Goal: Task Accomplishment & Management: Complete application form

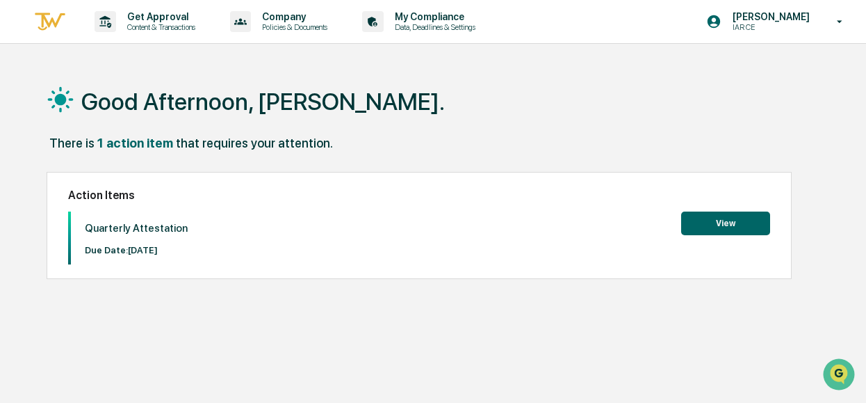
click at [730, 219] on button "View" at bounding box center [725, 223] width 89 height 24
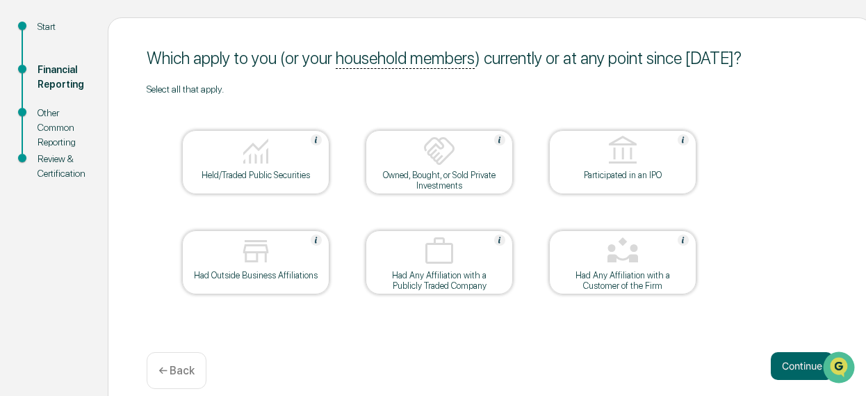
scroll to position [164, 0]
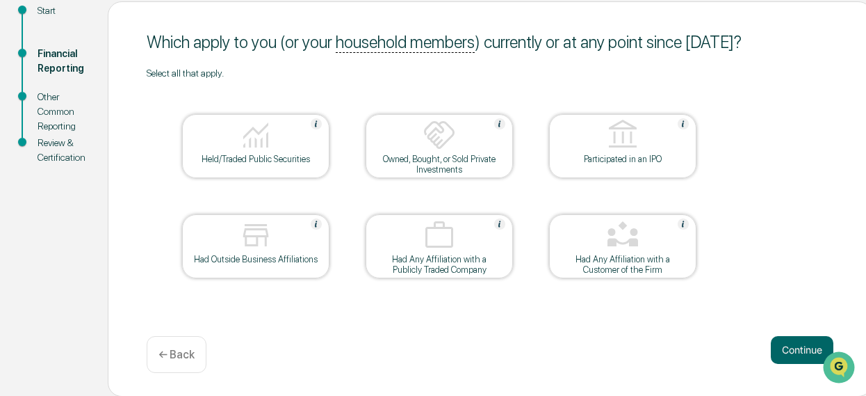
click at [265, 158] on div "Held/Traded Public Securities" at bounding box center [255, 159] width 125 height 10
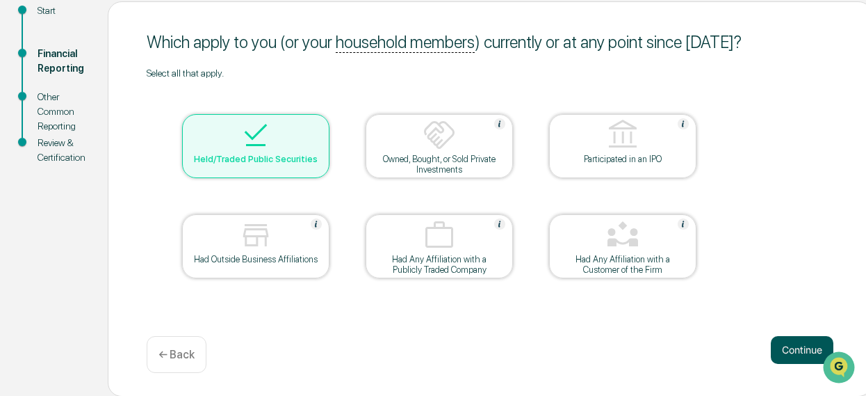
click at [793, 361] on button "Continue" at bounding box center [802, 350] width 63 height 28
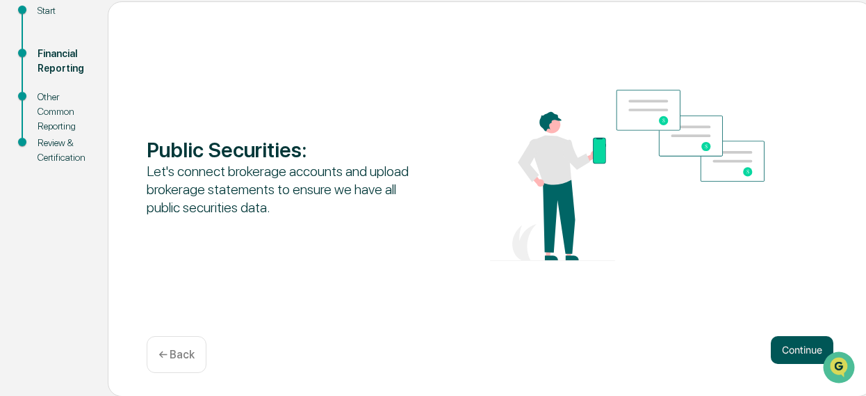
click at [800, 347] on button "Continue" at bounding box center [802, 350] width 63 height 28
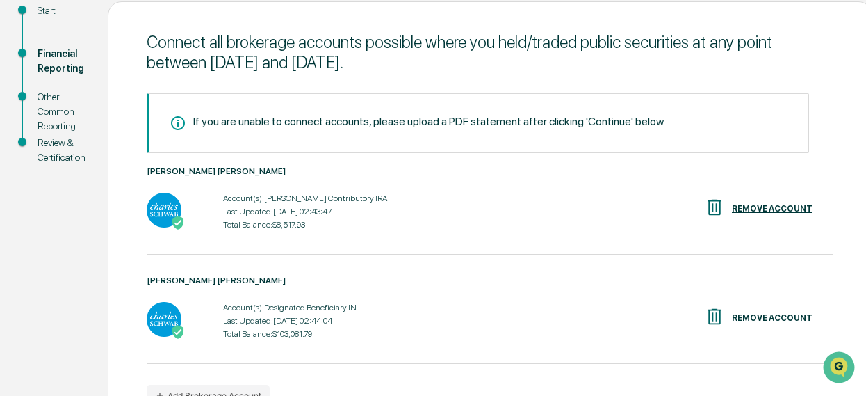
scroll to position [248, 0]
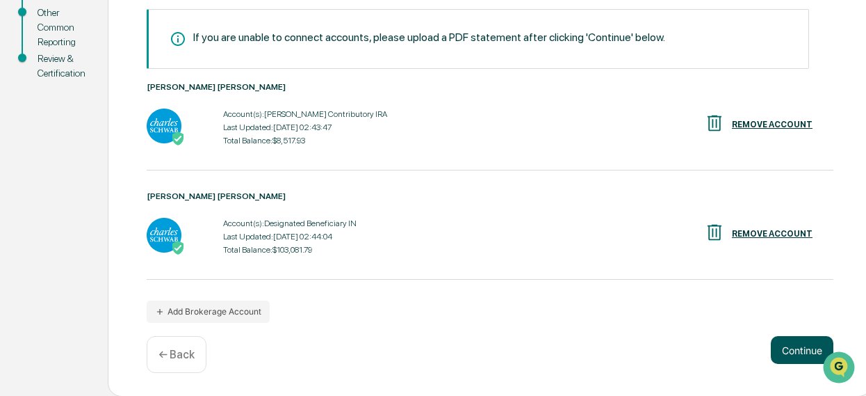
click at [784, 348] on button "Continue" at bounding box center [802, 350] width 63 height 28
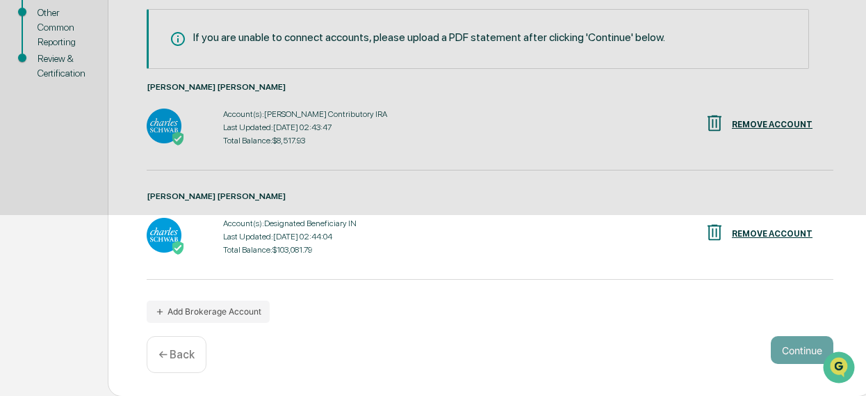
scroll to position [164, 0]
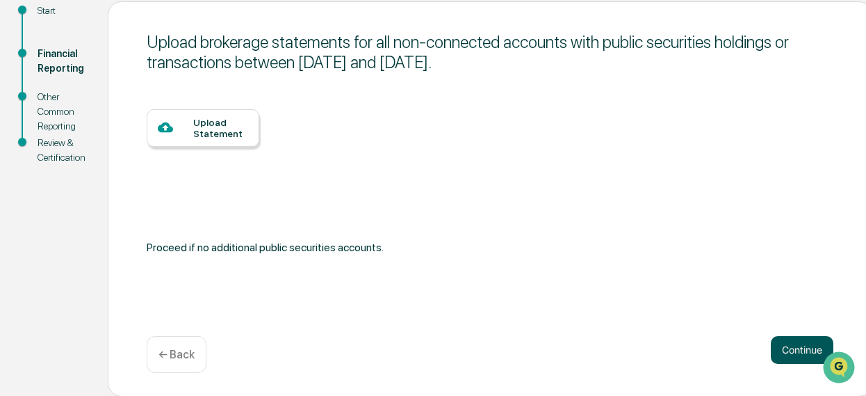
click at [775, 352] on button "Continue" at bounding box center [802, 350] width 63 height 28
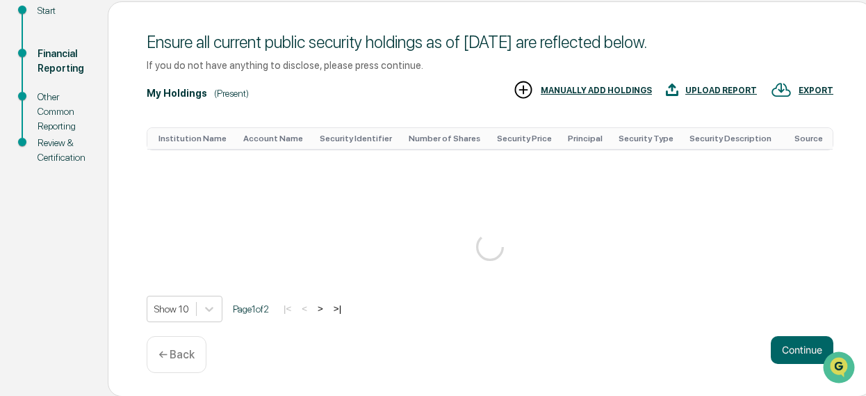
scroll to position [387, 0]
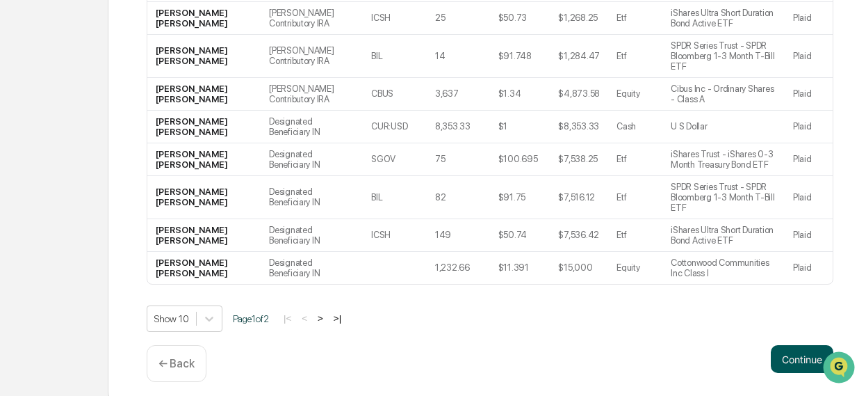
click at [795, 348] on button "Continue" at bounding box center [802, 359] width 63 height 28
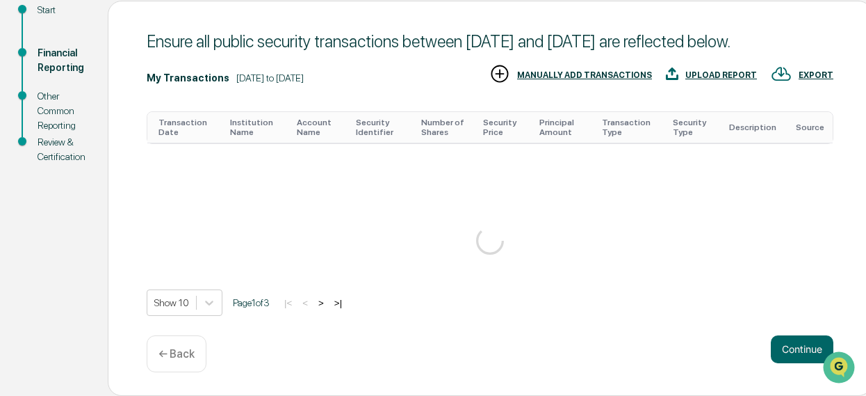
scroll to position [442, 0]
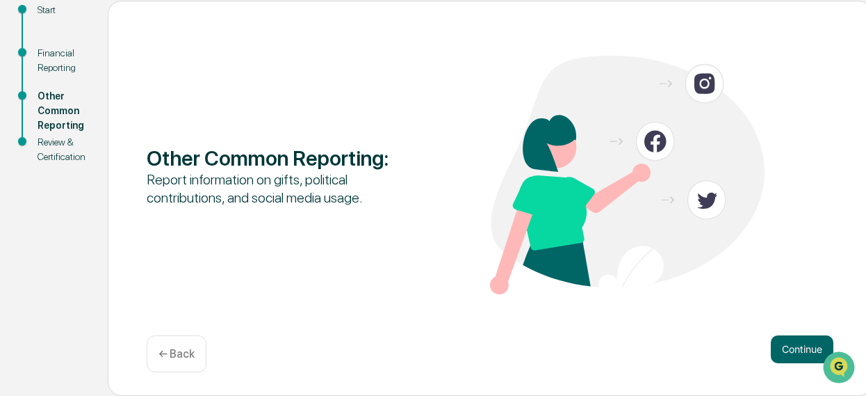
scroll to position [164, 0]
click at [797, 362] on button "Continue" at bounding box center [802, 350] width 63 height 28
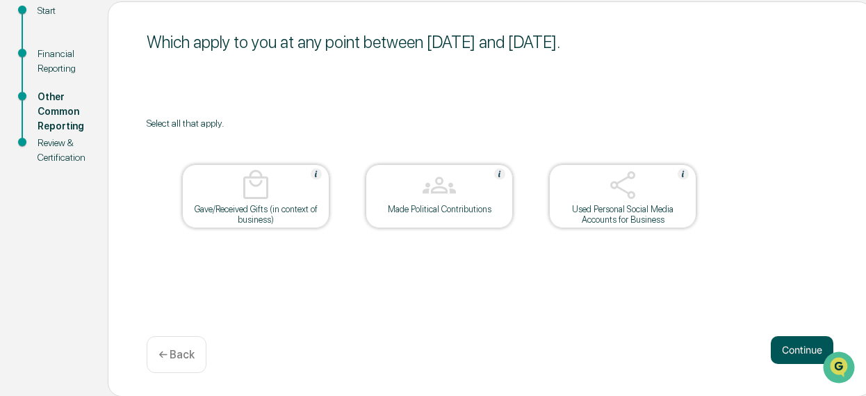
click at [797, 359] on button "Continue" at bounding box center [802, 350] width 63 height 28
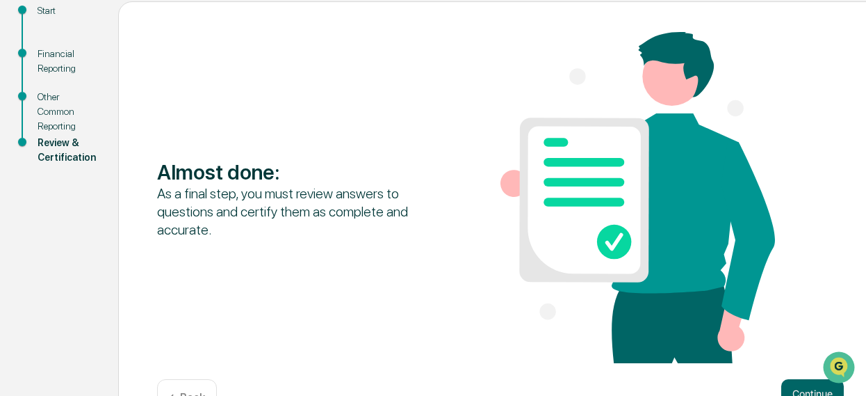
scroll to position [209, 0]
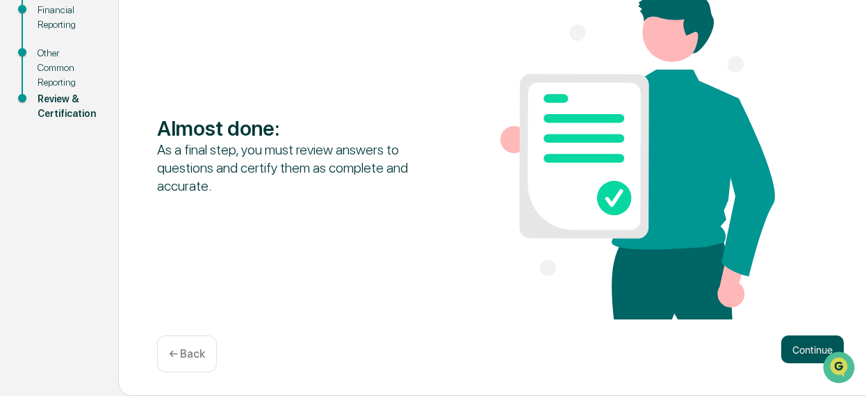
click at [805, 350] on button "Continue" at bounding box center [812, 349] width 63 height 28
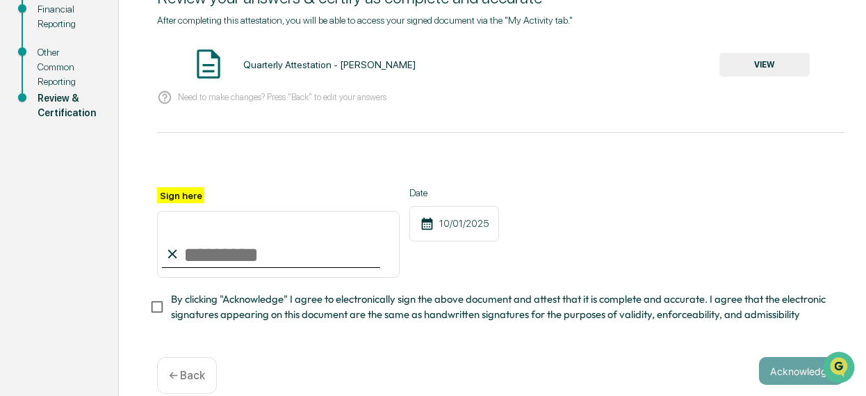
click at [175, 253] on icon at bounding box center [172, 253] width 15 height 15
click at [185, 260] on input "Sign here" at bounding box center [278, 244] width 243 height 67
type input "**********"
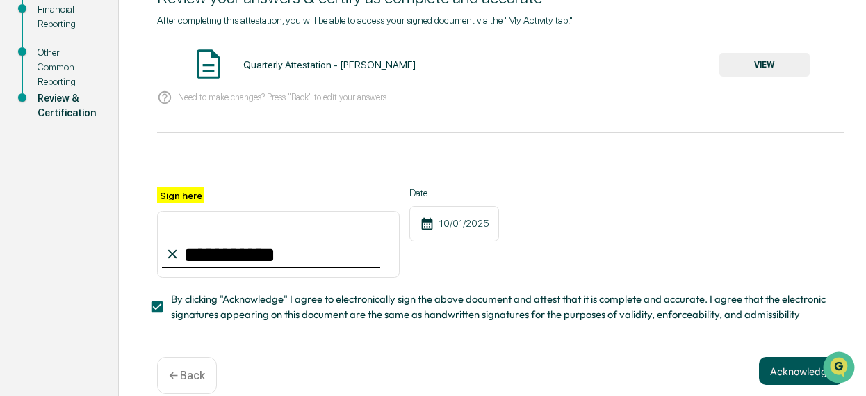
click at [780, 378] on button "Acknowledge" at bounding box center [801, 371] width 85 height 28
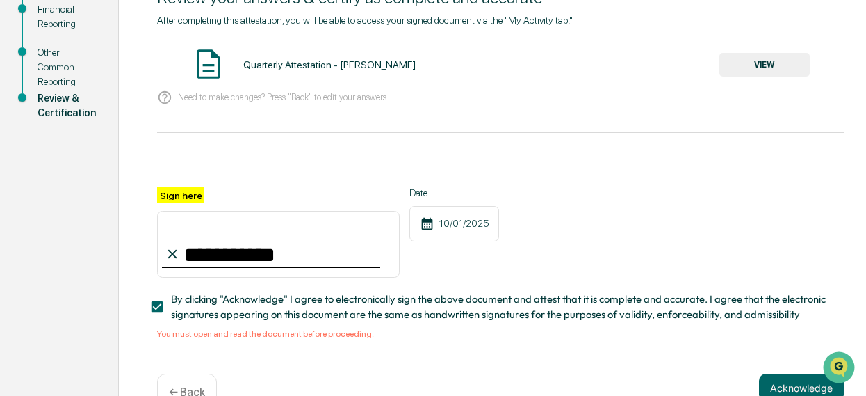
scroll to position [252, 0]
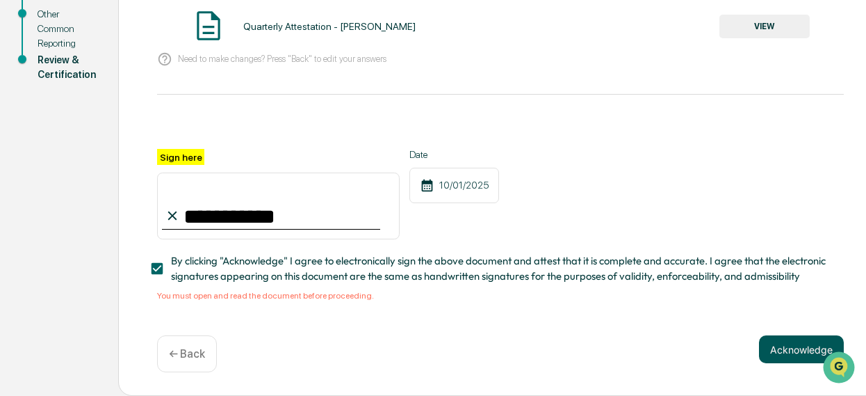
click at [784, 342] on button "Acknowledge" at bounding box center [801, 349] width 85 height 28
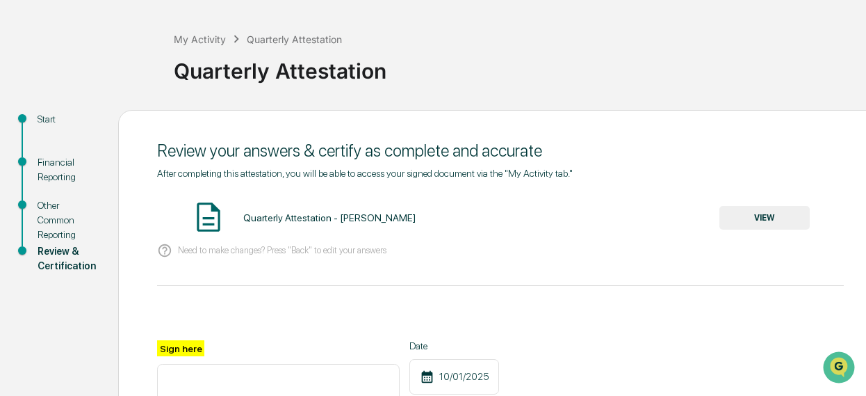
scroll to position [54, 0]
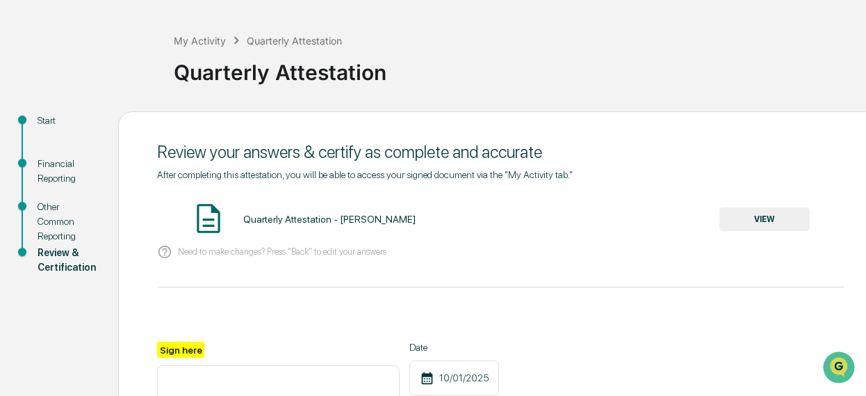
click at [766, 224] on button "VIEW" at bounding box center [765, 219] width 90 height 24
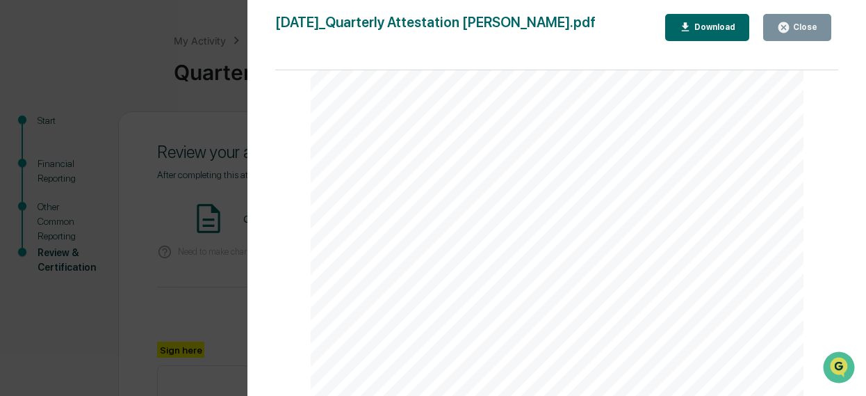
scroll to position [1706, 0]
click at [807, 31] on div "Close" at bounding box center [804, 27] width 27 height 10
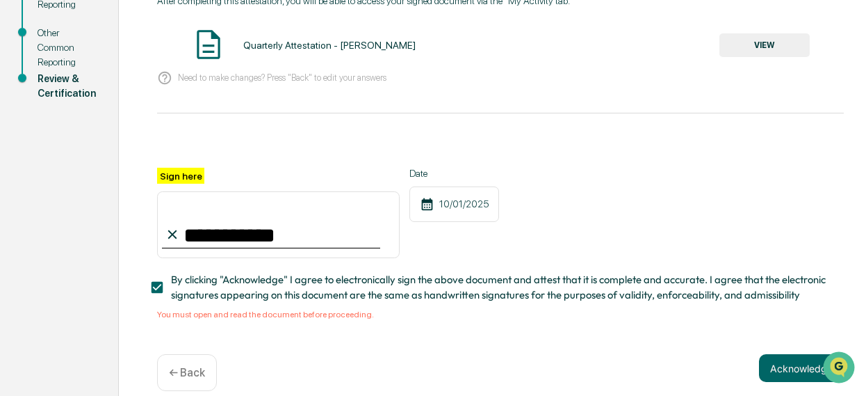
scroll to position [232, 0]
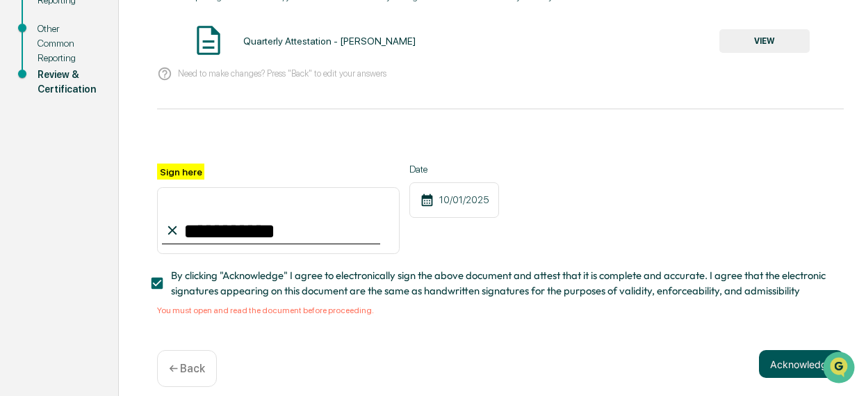
click at [800, 378] on button "Acknowledge" at bounding box center [801, 364] width 85 height 28
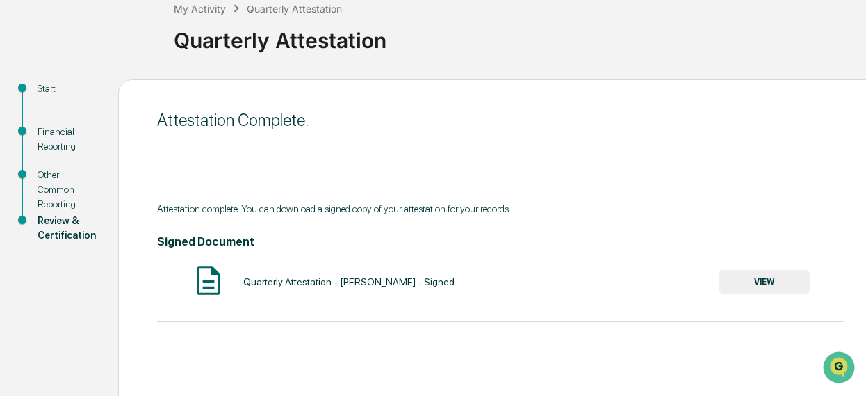
scroll to position [87, 0]
